Goal: Information Seeking & Learning: Check status

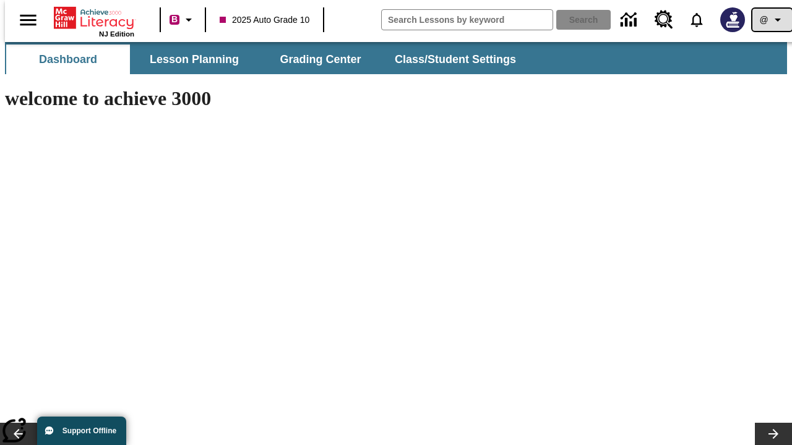
click at [770, 20] on icon "Profile/Settings" at bounding box center [777, 19] width 15 height 15
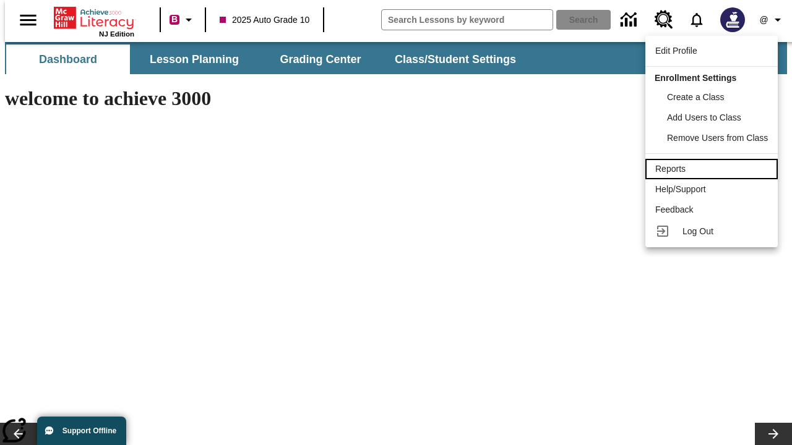
click at [713, 169] on div "Reports" at bounding box center [711, 169] width 113 height 13
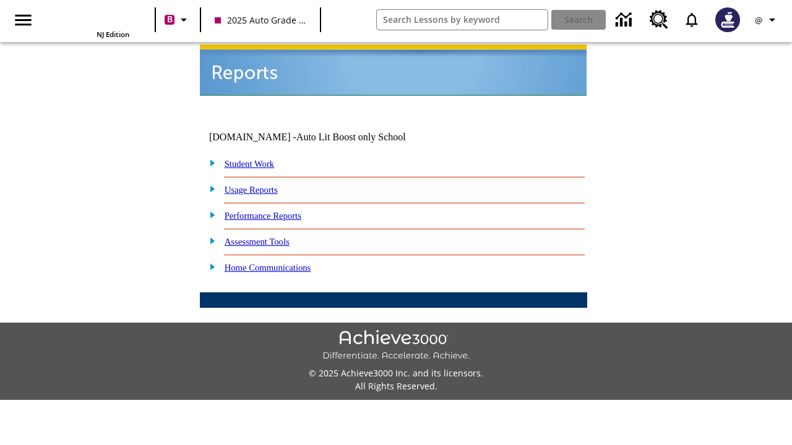
click at [275, 211] on link "Performance Reports" at bounding box center [263, 216] width 77 height 10
click at [0, 0] on link "How are my students performing on reading skills?" at bounding box center [0, 0] width 0 height 0
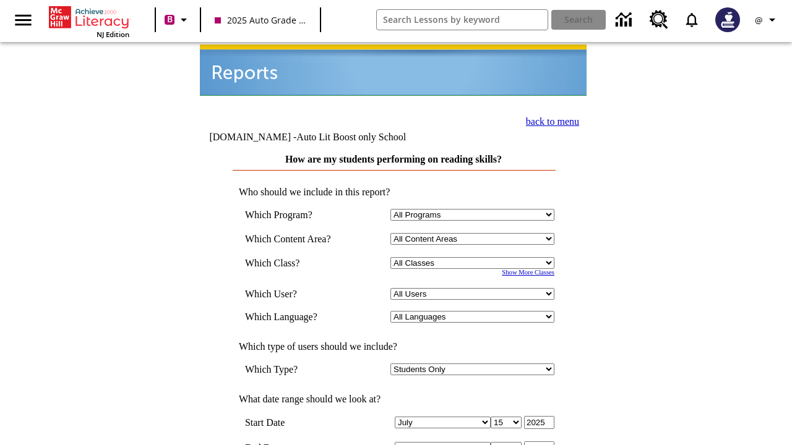
select select "4"
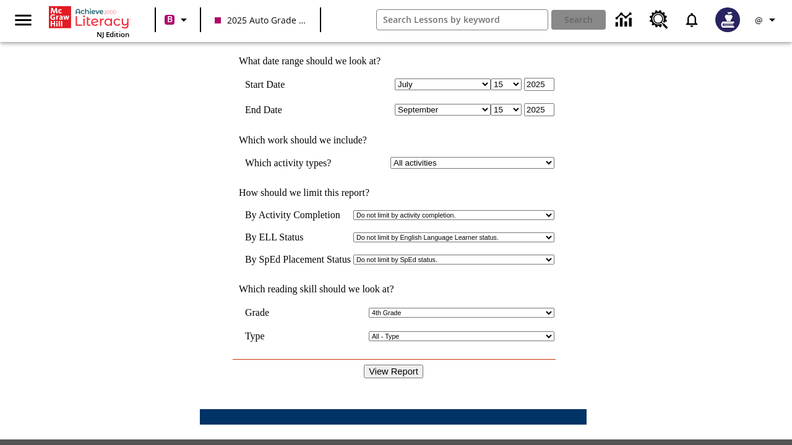
scroll to position [338, 0]
click at [767, 20] on icon "Profile/Settings" at bounding box center [772, 19] width 15 height 15
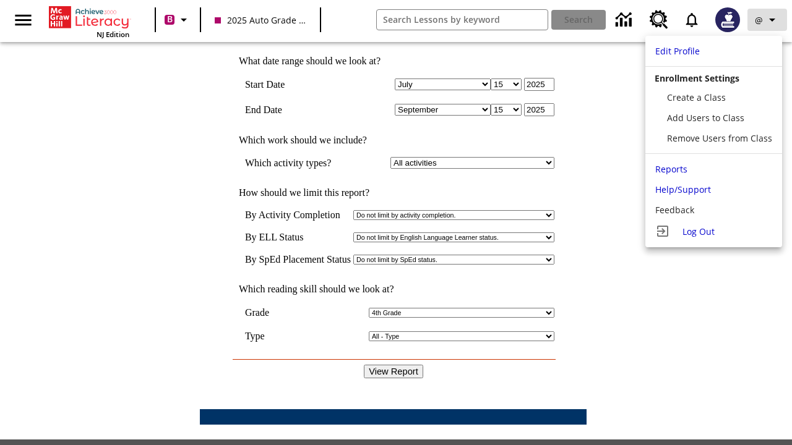
scroll to position [0, 0]
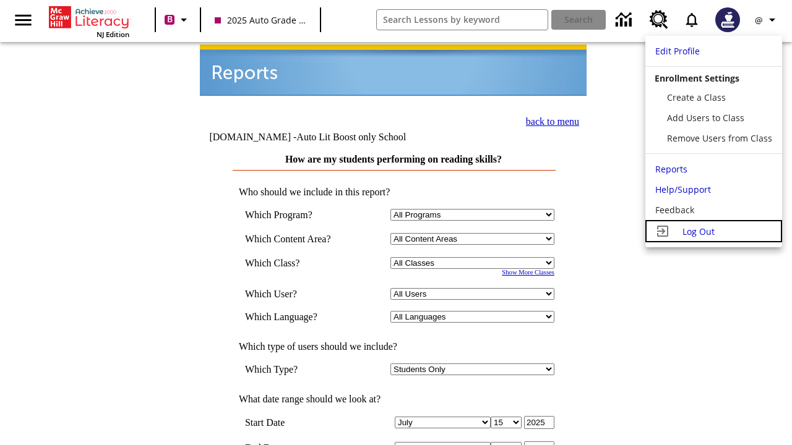
click at [713, 231] on span "Log Out" at bounding box center [698, 232] width 32 height 12
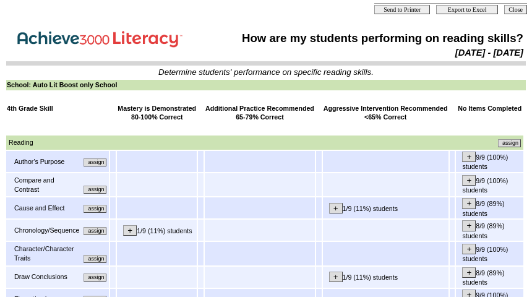
click at [100, 165] on input "assign" at bounding box center [95, 162] width 23 height 8
